Goal: Information Seeking & Learning: Learn about a topic

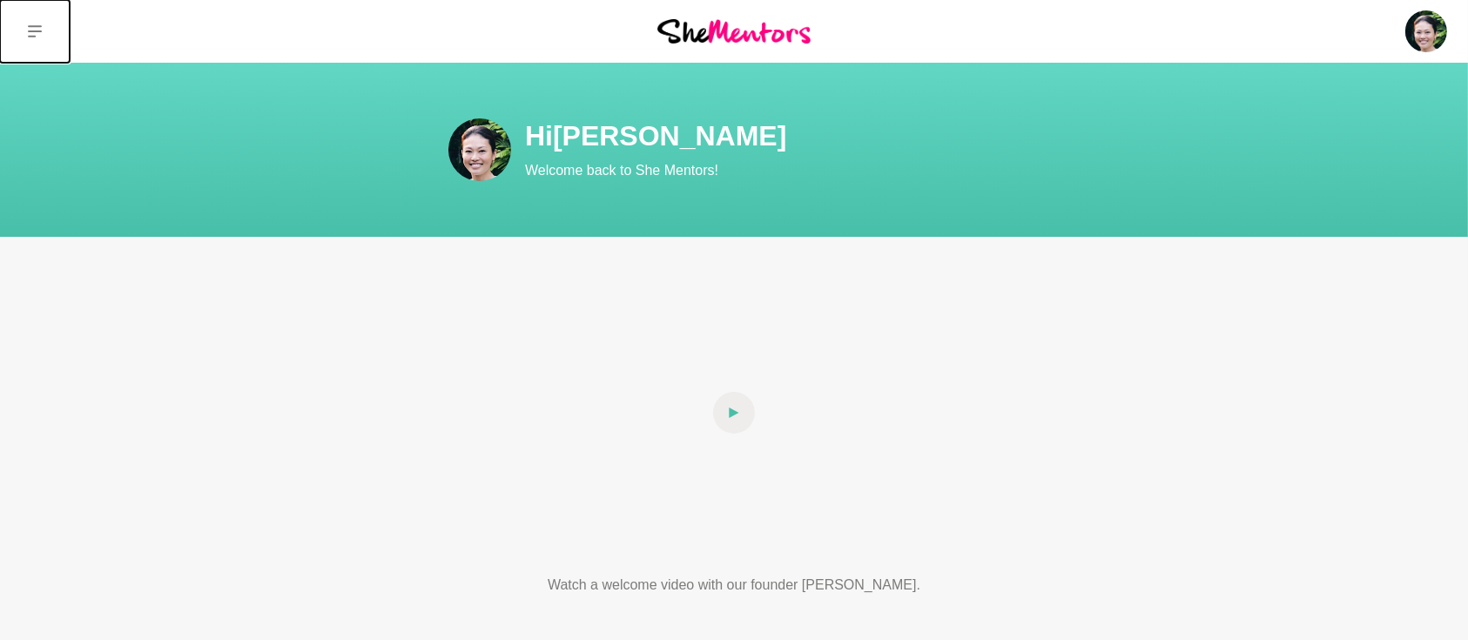
click at [42, 35] on button at bounding box center [35, 31] width 70 height 63
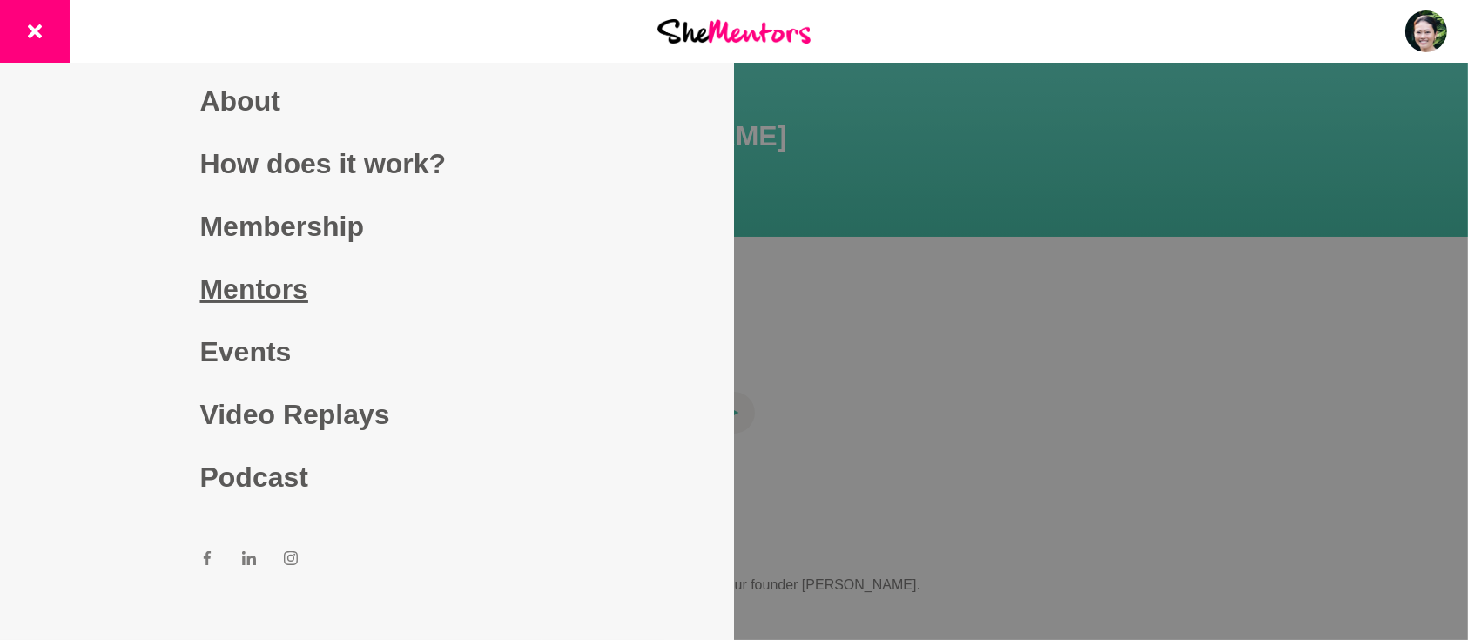
click at [255, 280] on link "Mentors" at bounding box center [367, 289] width 334 height 63
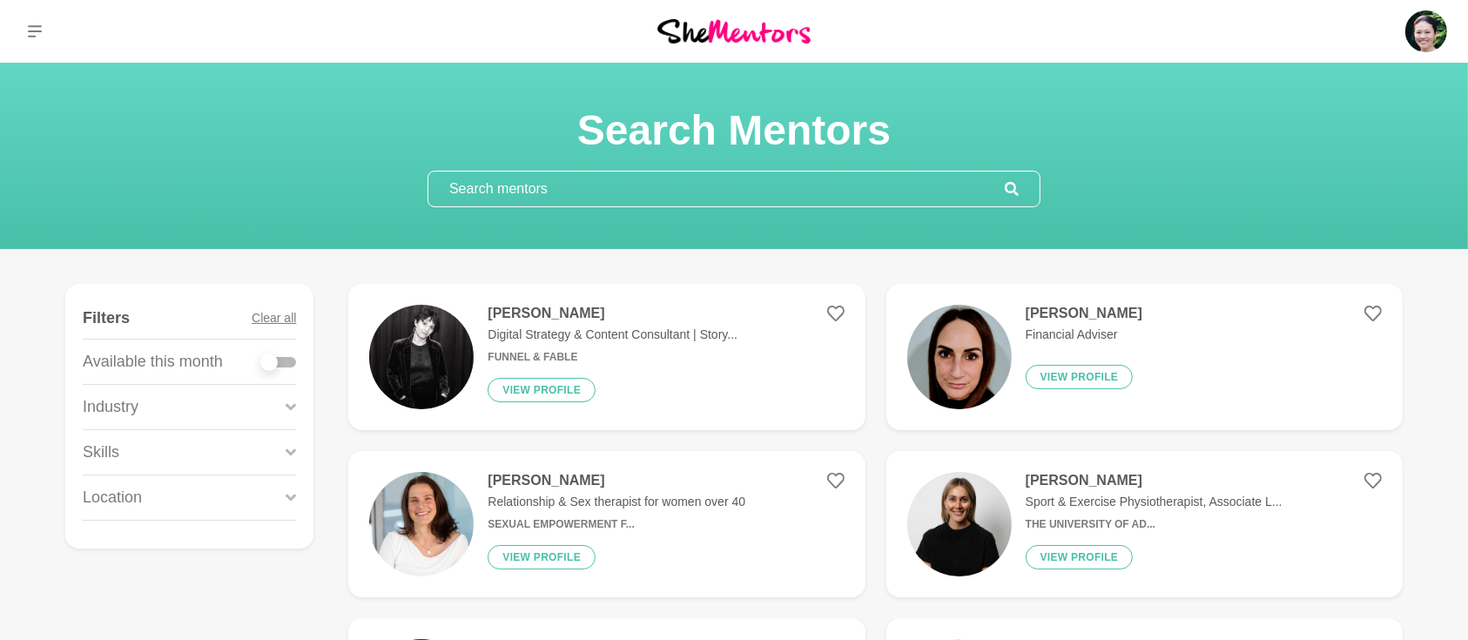
click at [595, 186] on input "text" at bounding box center [716, 189] width 577 height 35
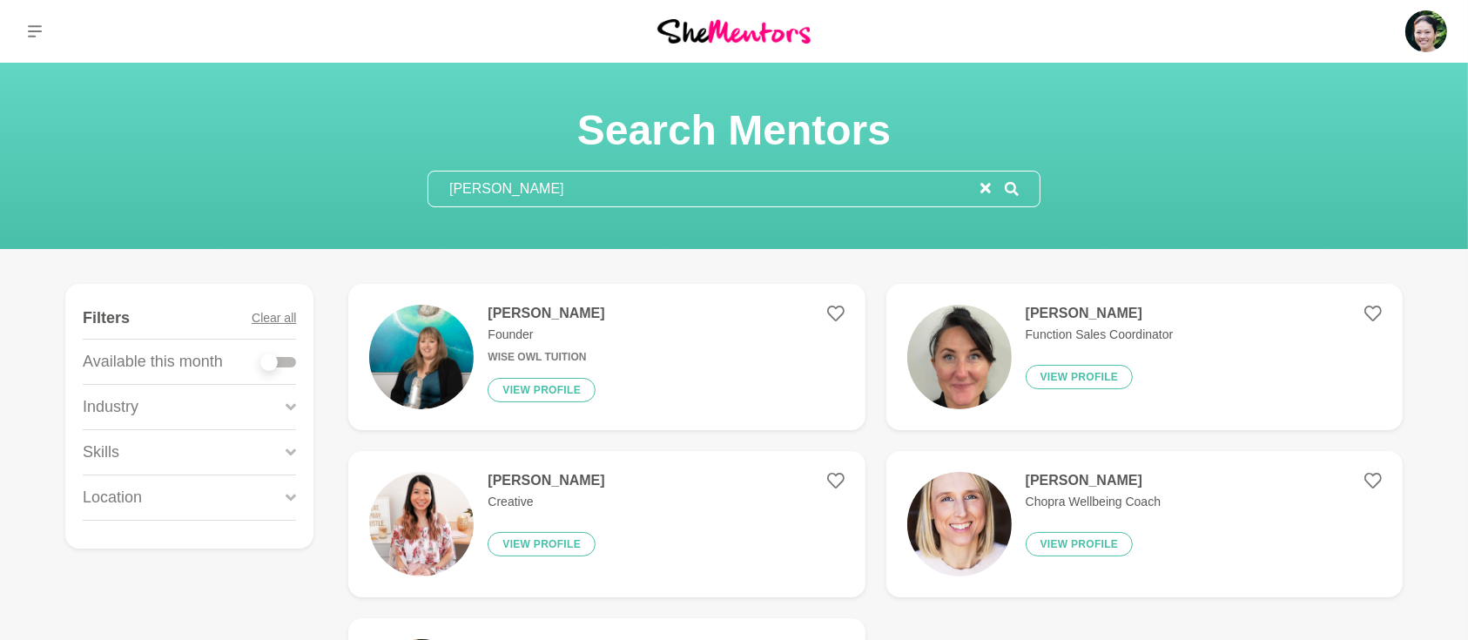
drag, startPoint x: 526, startPoint y: 195, endPoint x: 288, endPoint y: 181, distance: 238.2
click at [288, 181] on div "Search Mentors [PERSON_NAME]" at bounding box center [734, 156] width 1427 height 103
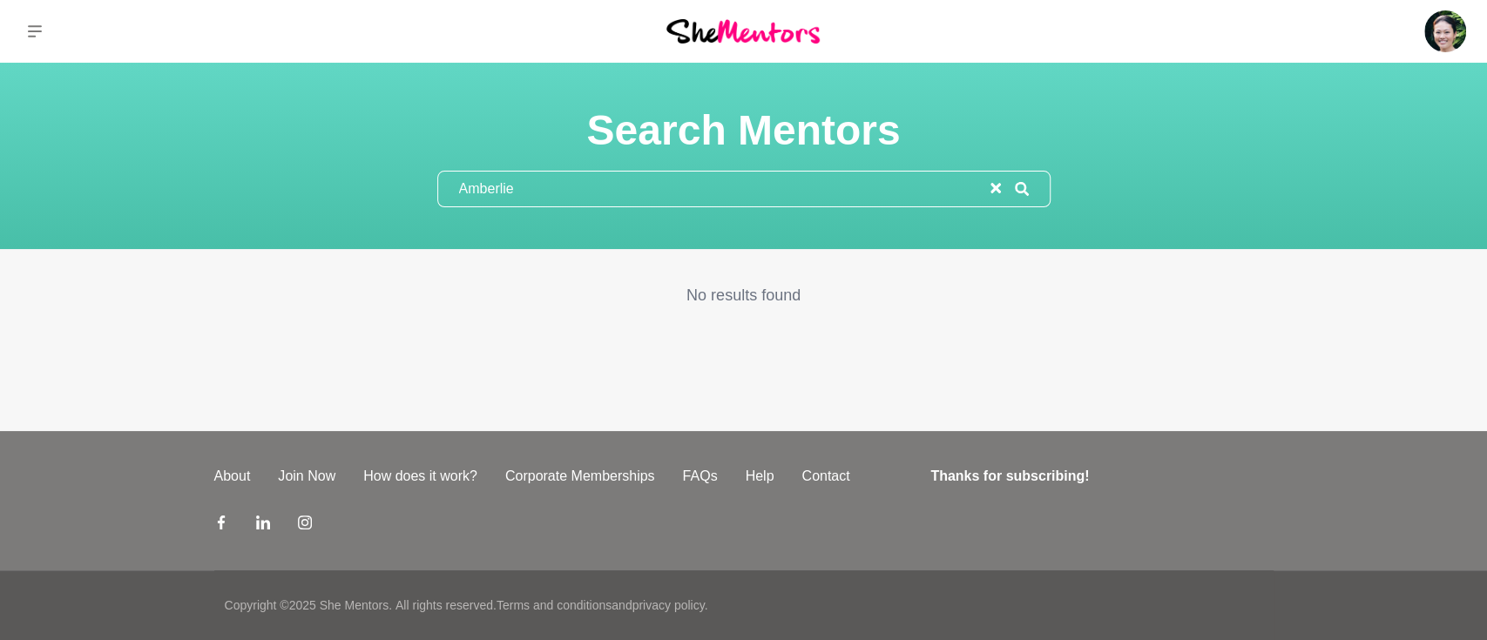
drag, startPoint x: 535, startPoint y: 184, endPoint x: 289, endPoint y: 181, distance: 245.6
click at [303, 181] on div "Search Mentors [PERSON_NAME]" at bounding box center [743, 156] width 1445 height 103
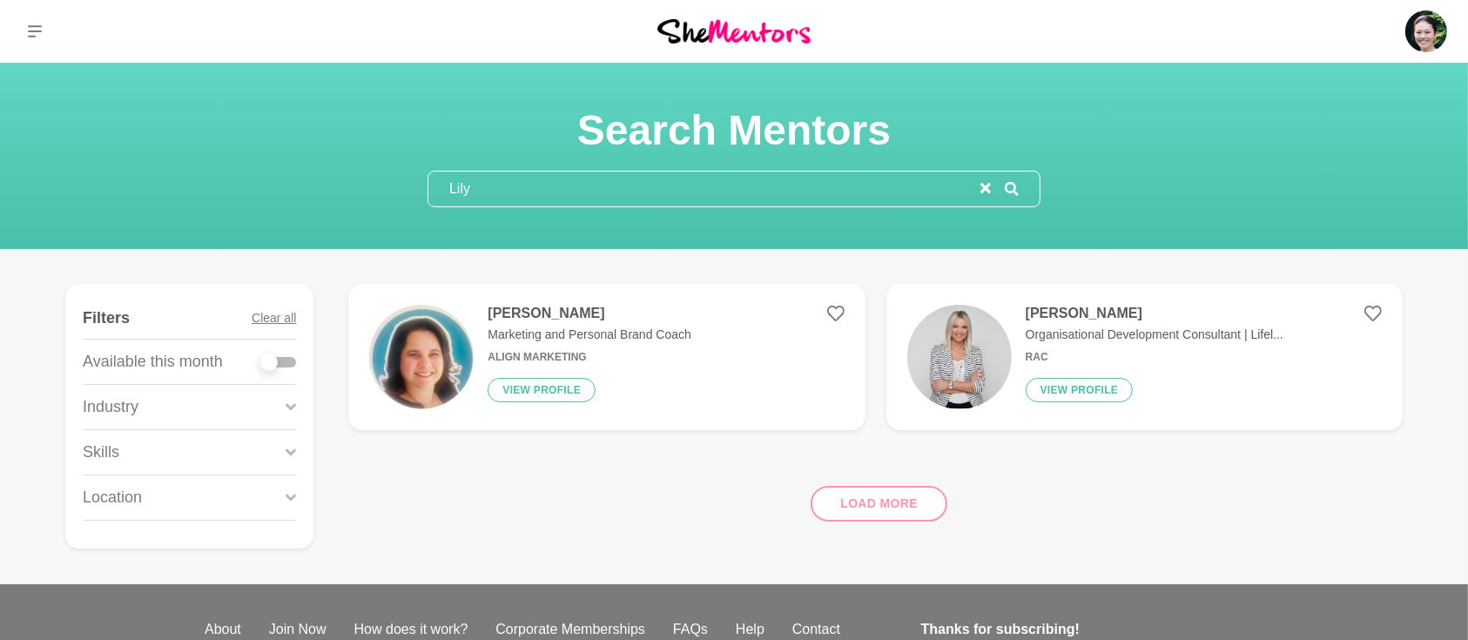
type input "Lily"
